Goal: Task Accomplishment & Management: Manage account settings

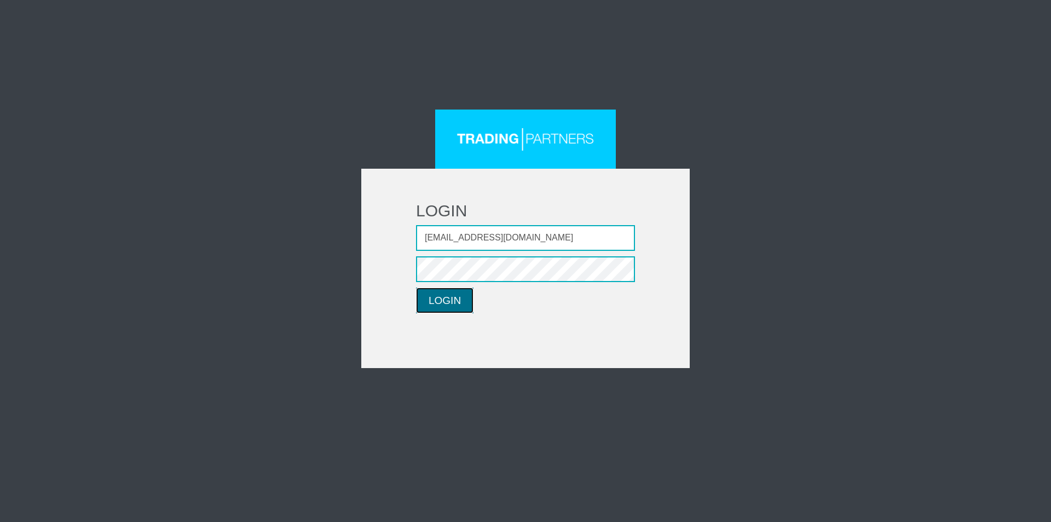
click at [440, 307] on button "LOGIN" at bounding box center [444, 300] width 57 height 26
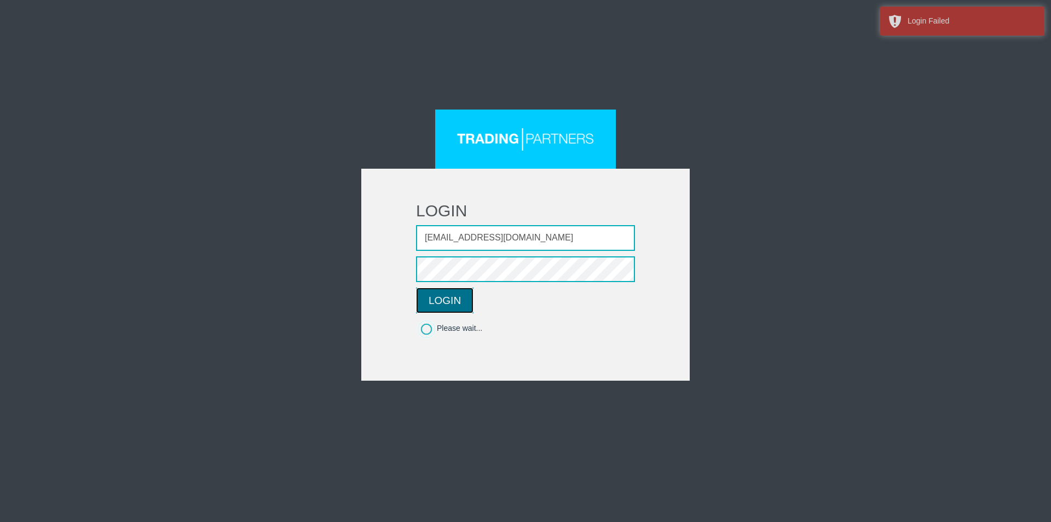
click at [441, 297] on button "LOGIN" at bounding box center [444, 300] width 57 height 26
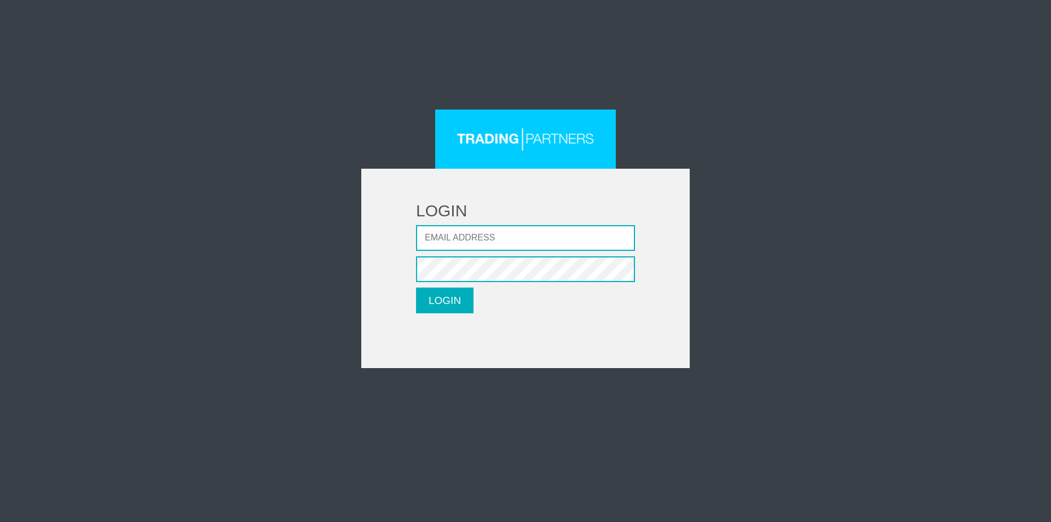
click at [515, 237] on input "Email address" at bounding box center [525, 238] width 219 height 26
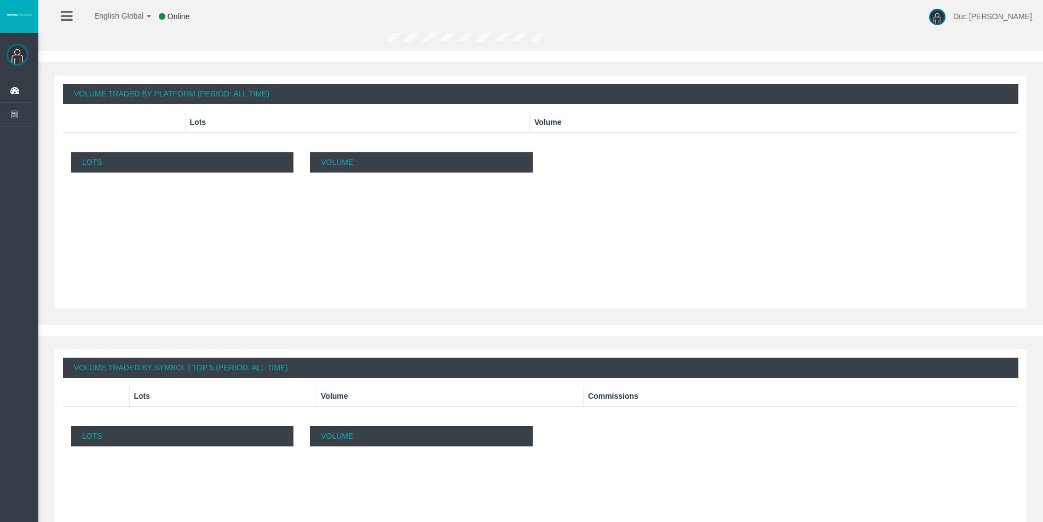
scroll to position [357, 0]
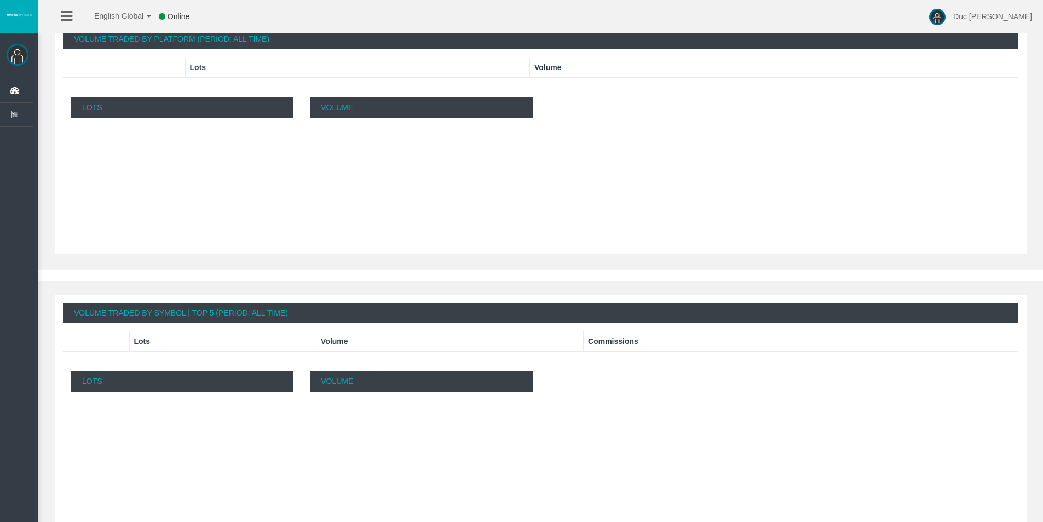
click at [23, 56] on img at bounding box center [18, 55] width 22 height 22
click at [48, 91] on span "Dashboard" at bounding box center [84, 90] width 107 height 23
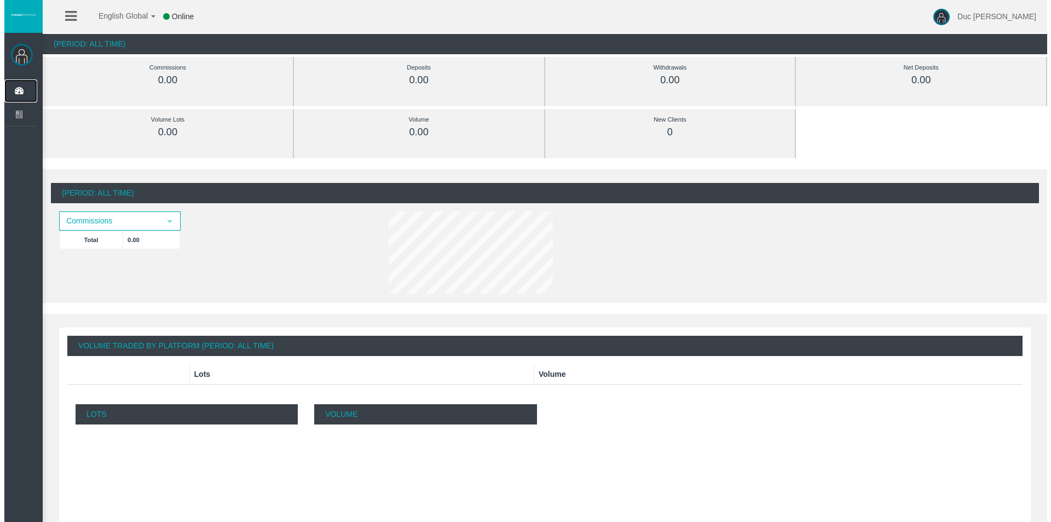
scroll to position [0, 0]
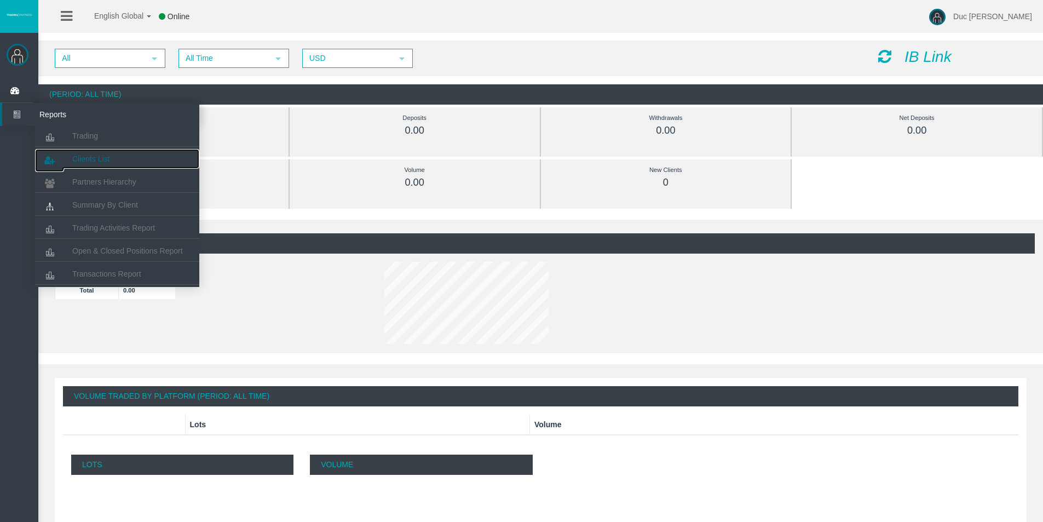
click at [118, 158] on link "Clients List" at bounding box center [117, 159] width 164 height 20
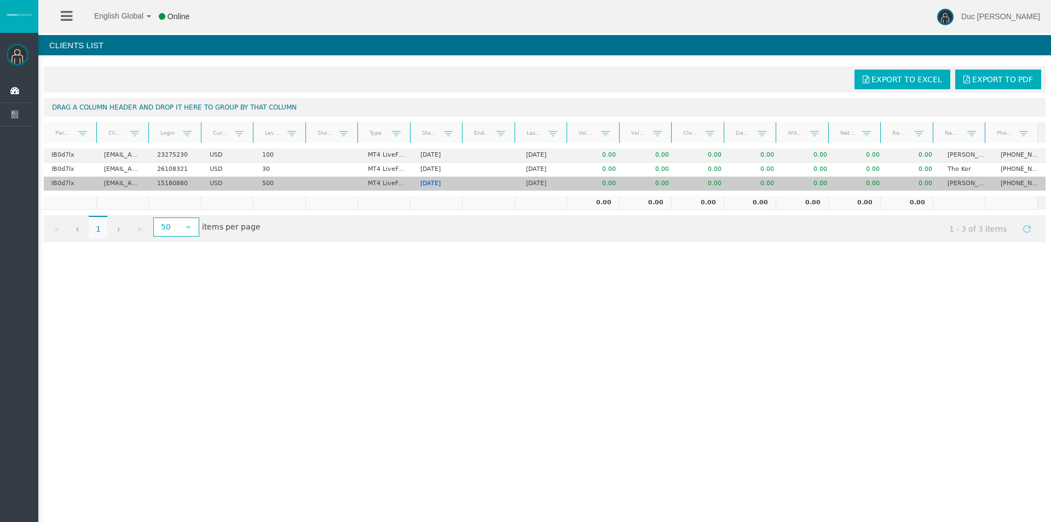
drag, startPoint x: 411, startPoint y: 184, endPoint x: 477, endPoint y: 184, distance: 66.2
click at [477, 184] on tr "IB0d7lx [EMAIL_ADDRESS][DOMAIN_NAME] 15180880 USD 500 MT4 LiveFloatingSpreadAcc…" at bounding box center [545, 184] width 1002 height 14
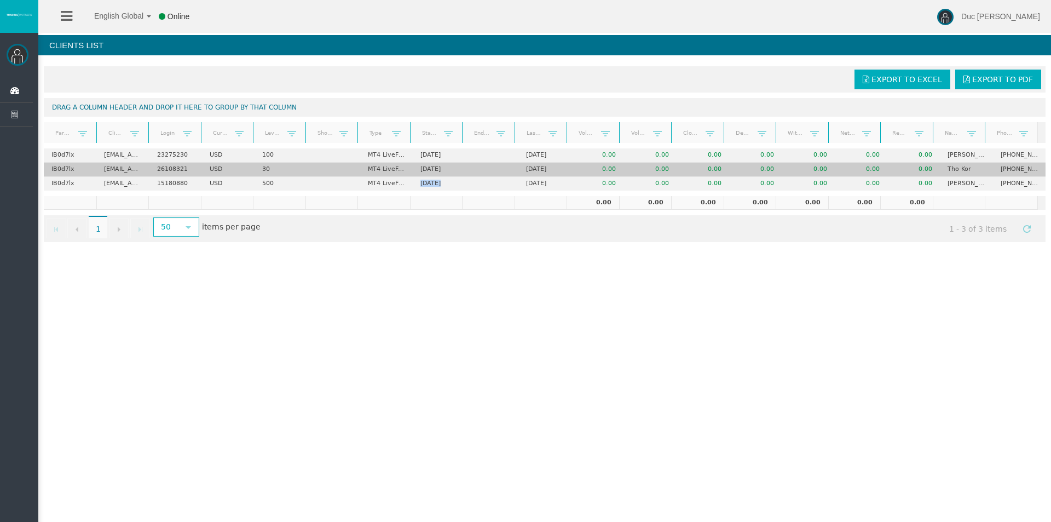
drag, startPoint x: 409, startPoint y: 167, endPoint x: 461, endPoint y: 172, distance: 51.7
click at [461, 172] on td "[DATE]" at bounding box center [439, 170] width 53 height 14
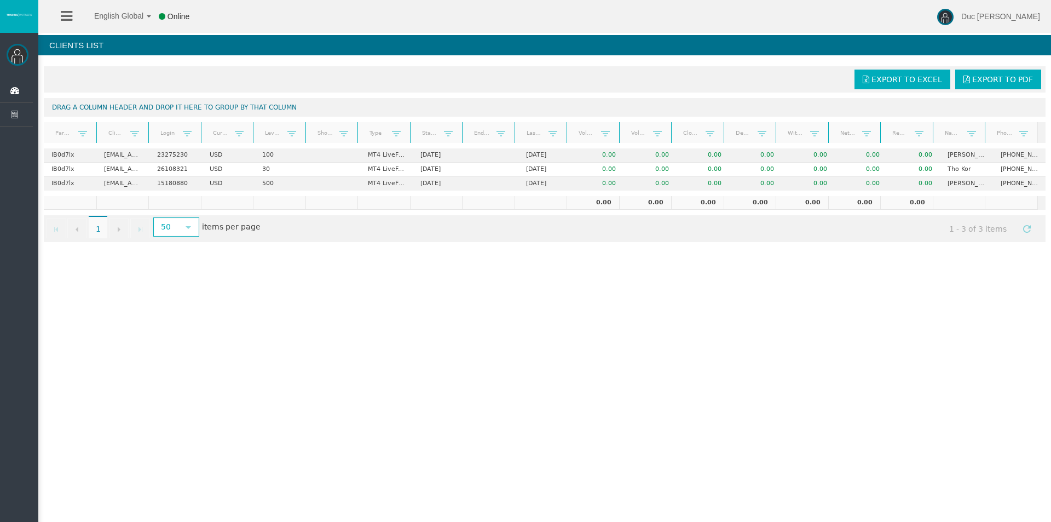
click at [465, 304] on div "English Global 简体中文 English Global 日本語 한국어 Online Duc [PERSON_NAME] Help Log Ou…" at bounding box center [525, 261] width 1051 height 522
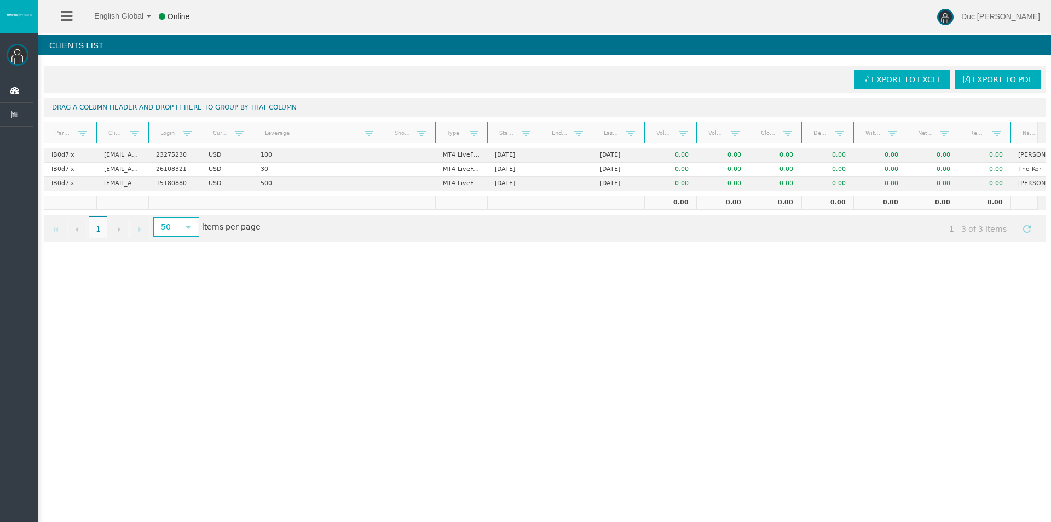
drag, startPoint x: 302, startPoint y: 140, endPoint x: 382, endPoint y: 140, distance: 79.9
click at [382, 140] on div "Partner code Client Login Currency Leverage Short Code Type Start Date End Date…" at bounding box center [541, 132] width 994 height 21
drag, startPoint x: 11, startPoint y: 52, endPoint x: 36, endPoint y: 59, distance: 25.5
click at [11, 52] on img at bounding box center [18, 55] width 22 height 22
click at [59, 22] on li at bounding box center [66, 16] width 17 height 33
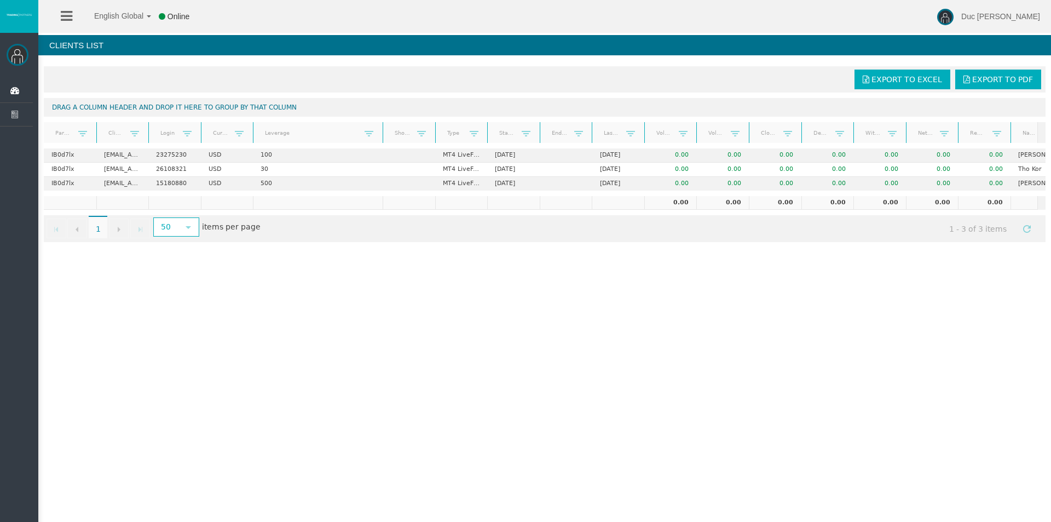
click at [291, 327] on div "English Global 简体中文 English Global 日本語 한국어 Online Duc [PERSON_NAME] Help Log Ou…" at bounding box center [525, 261] width 1051 height 522
click at [1043, 268] on div "English Global 简体中文 English Global 日本語 한국어 Online Duc [PERSON_NAME] Help Log Ou…" at bounding box center [525, 261] width 1051 height 522
